Goal: Find specific page/section: Find specific page/section

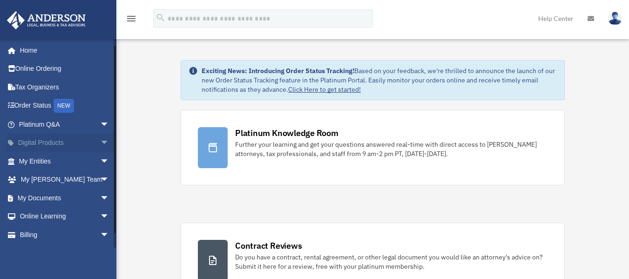
scroll to position [17, 0]
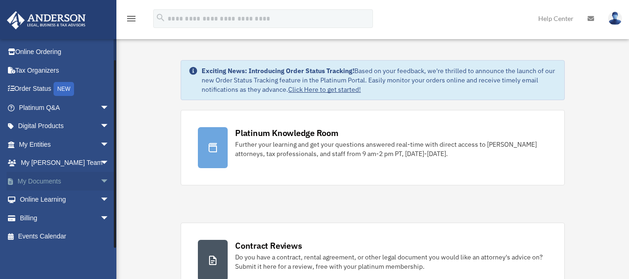
click at [100, 182] on span "arrow_drop_down" at bounding box center [109, 181] width 19 height 19
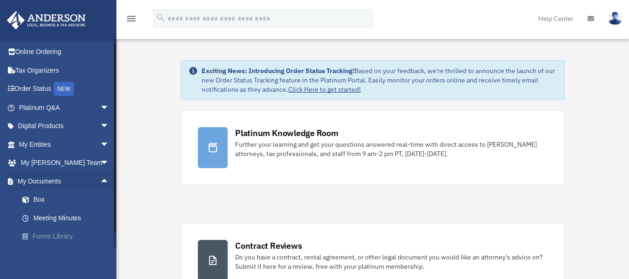
scroll to position [90, 0]
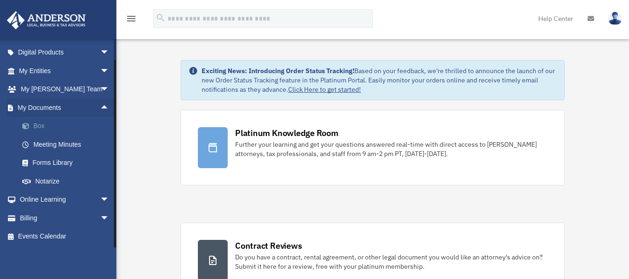
click at [45, 128] on link "Box" at bounding box center [68, 126] width 110 height 19
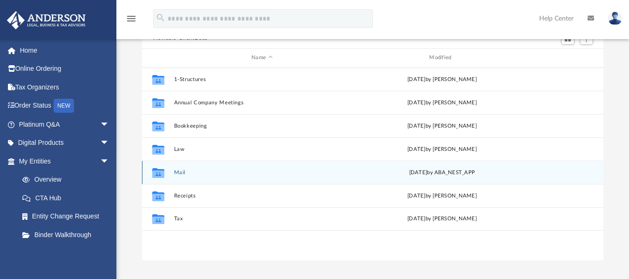
scroll to position [93, 0]
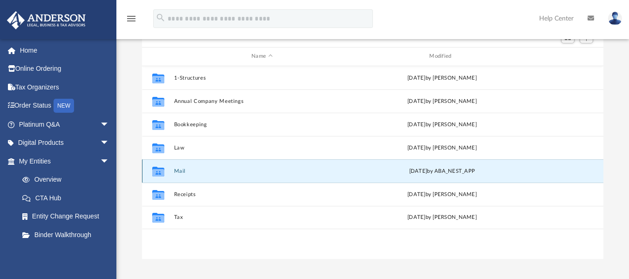
click at [179, 171] on button "Mail" at bounding box center [262, 171] width 176 height 6
click at [159, 172] on icon "grid" at bounding box center [158, 172] width 12 height 7
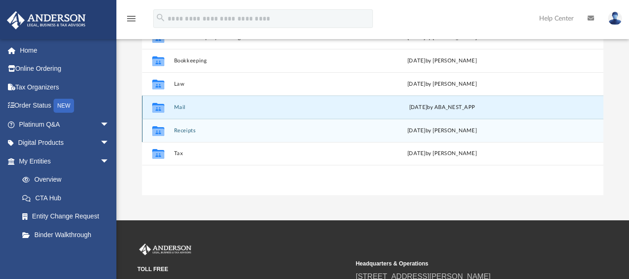
scroll to position [156, 0]
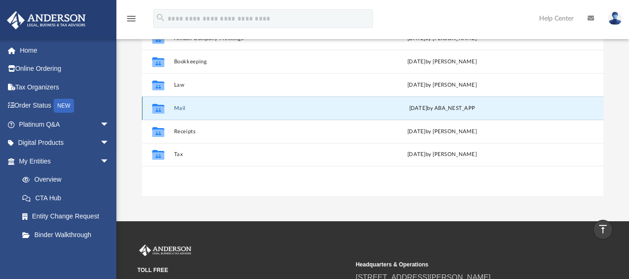
click at [172, 102] on div "Collaborated Folder Mail [DATE] by ABA_NEST_APP" at bounding box center [372, 107] width 461 height 23
click at [162, 111] on icon "grid" at bounding box center [158, 109] width 12 height 7
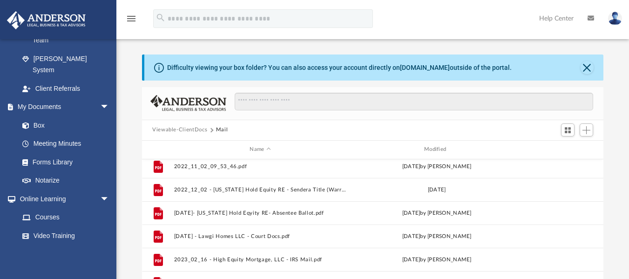
scroll to position [0, 0]
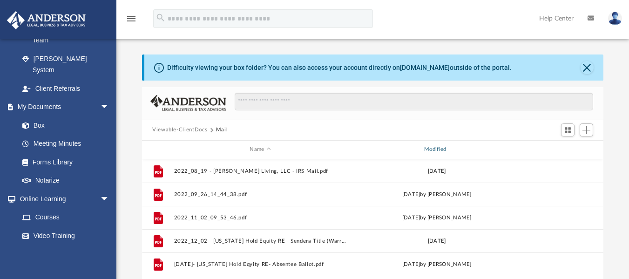
click at [427, 150] on div "Modified" at bounding box center [436, 149] width 173 height 8
click at [440, 152] on div "Modified" at bounding box center [436, 149] width 173 height 8
click at [440, 149] on div "Modified" at bounding box center [436, 149] width 173 height 8
click at [439, 147] on div "Modified" at bounding box center [436, 149] width 173 height 8
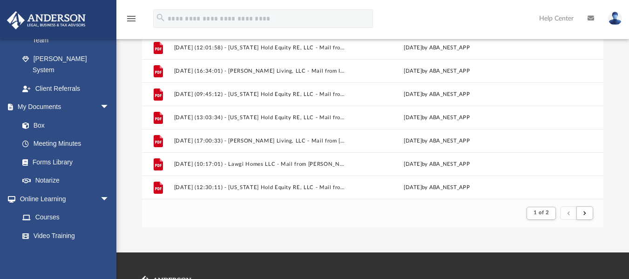
scroll to position [957, 0]
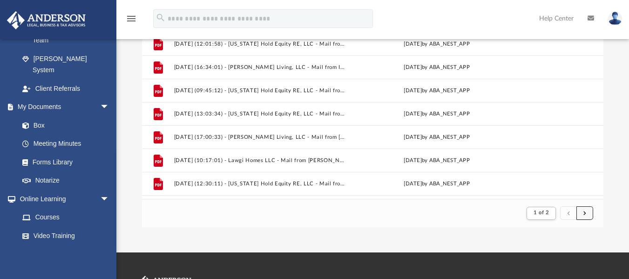
click at [587, 213] on button "submit" at bounding box center [584, 213] width 17 height 14
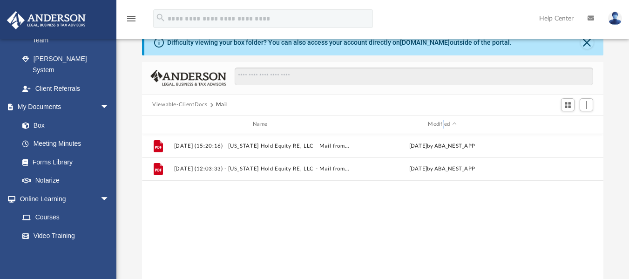
scroll to position [0, 0]
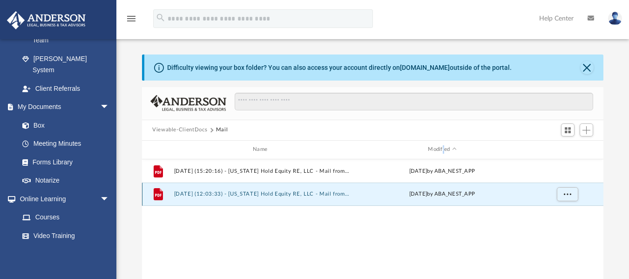
click at [222, 196] on button "[DATE] (12:03:33) - [US_STATE] Hold Equity RE, LLC - Mail from [PERSON_NAME].pdf" at bounding box center [262, 194] width 176 height 6
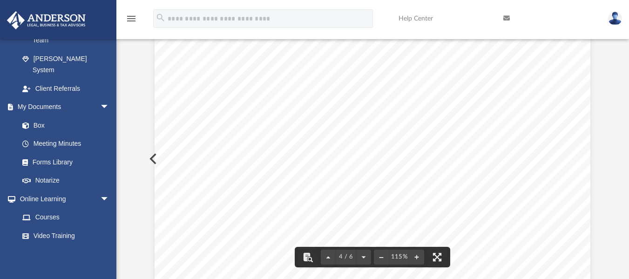
scroll to position [1780, 0]
